Goal: Task Accomplishment & Management: Manage account settings

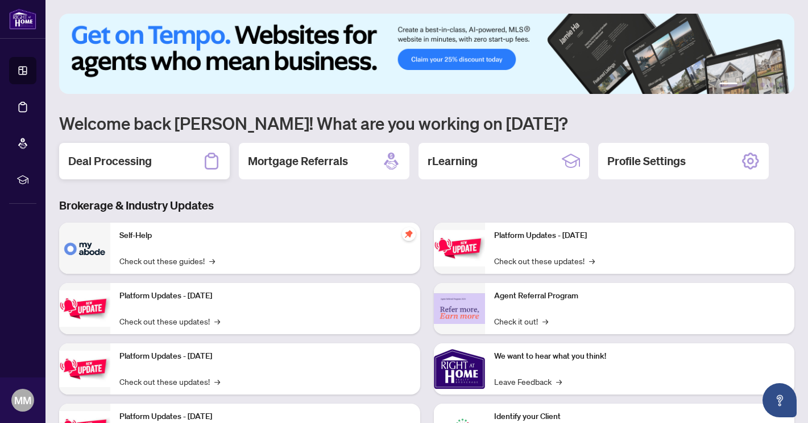
click at [116, 164] on h2 "Deal Processing" at bounding box center [110, 161] width 84 height 16
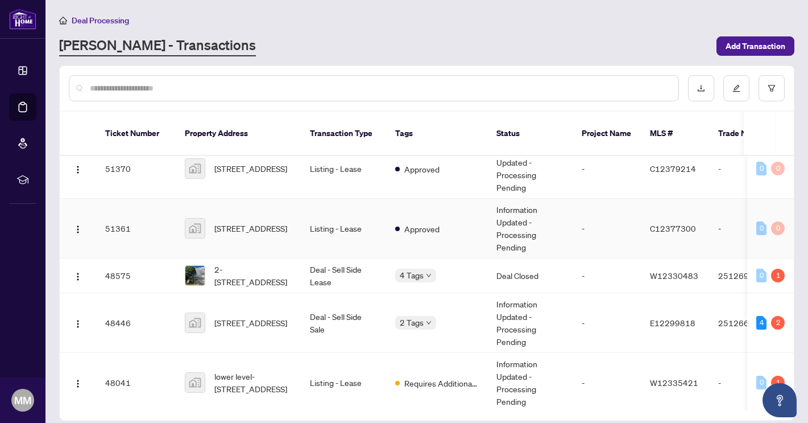
scroll to position [77, 0]
click at [522, 309] on td "Information Updated - Processing Pending" at bounding box center [529, 322] width 85 height 60
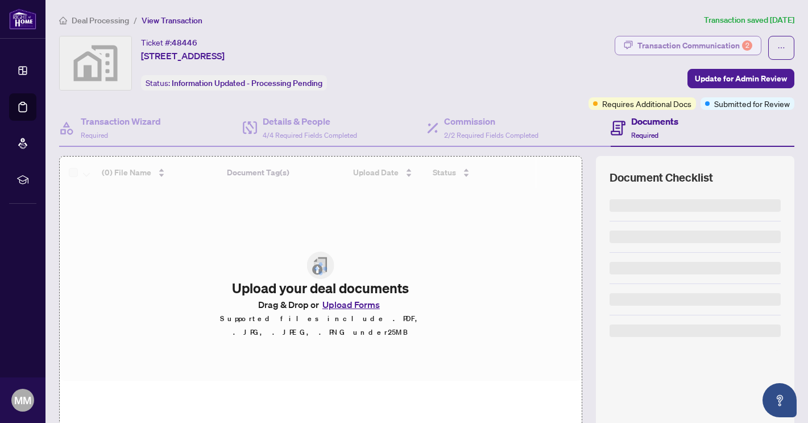
click at [685, 45] on div "Transaction Communication 2" at bounding box center [695, 45] width 115 height 18
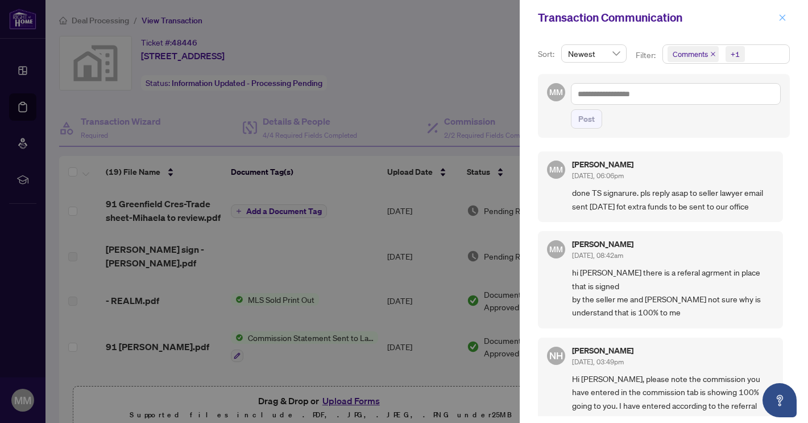
click at [783, 15] on icon "close" at bounding box center [783, 18] width 8 height 8
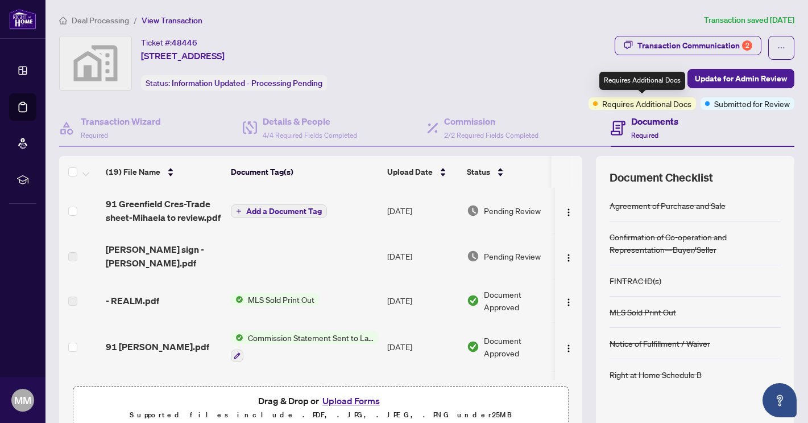
click at [651, 105] on span "Requires Additional Docs" at bounding box center [646, 103] width 89 height 13
click at [652, 101] on span "Requires Additional Docs" at bounding box center [646, 103] width 89 height 13
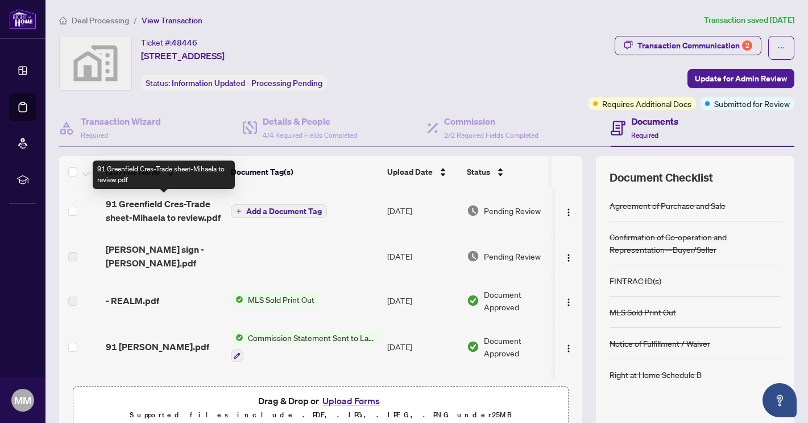
click at [158, 210] on span "91 Greenfield Cres-Trade sheet-Mihaela to review.pdf" at bounding box center [164, 210] width 116 height 27
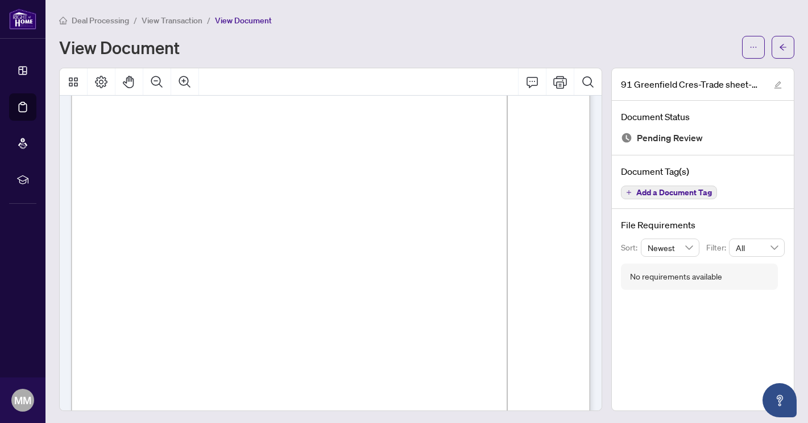
scroll to position [380, 0]
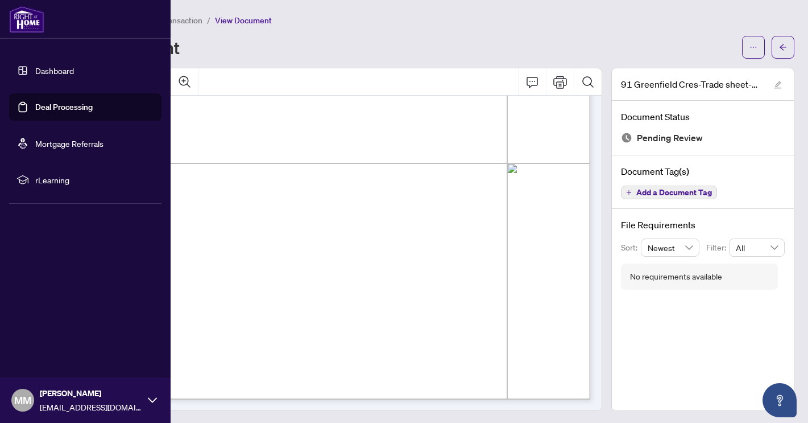
click at [65, 72] on link "Dashboard" at bounding box center [54, 70] width 39 height 10
